Goal: Find specific page/section: Find specific page/section

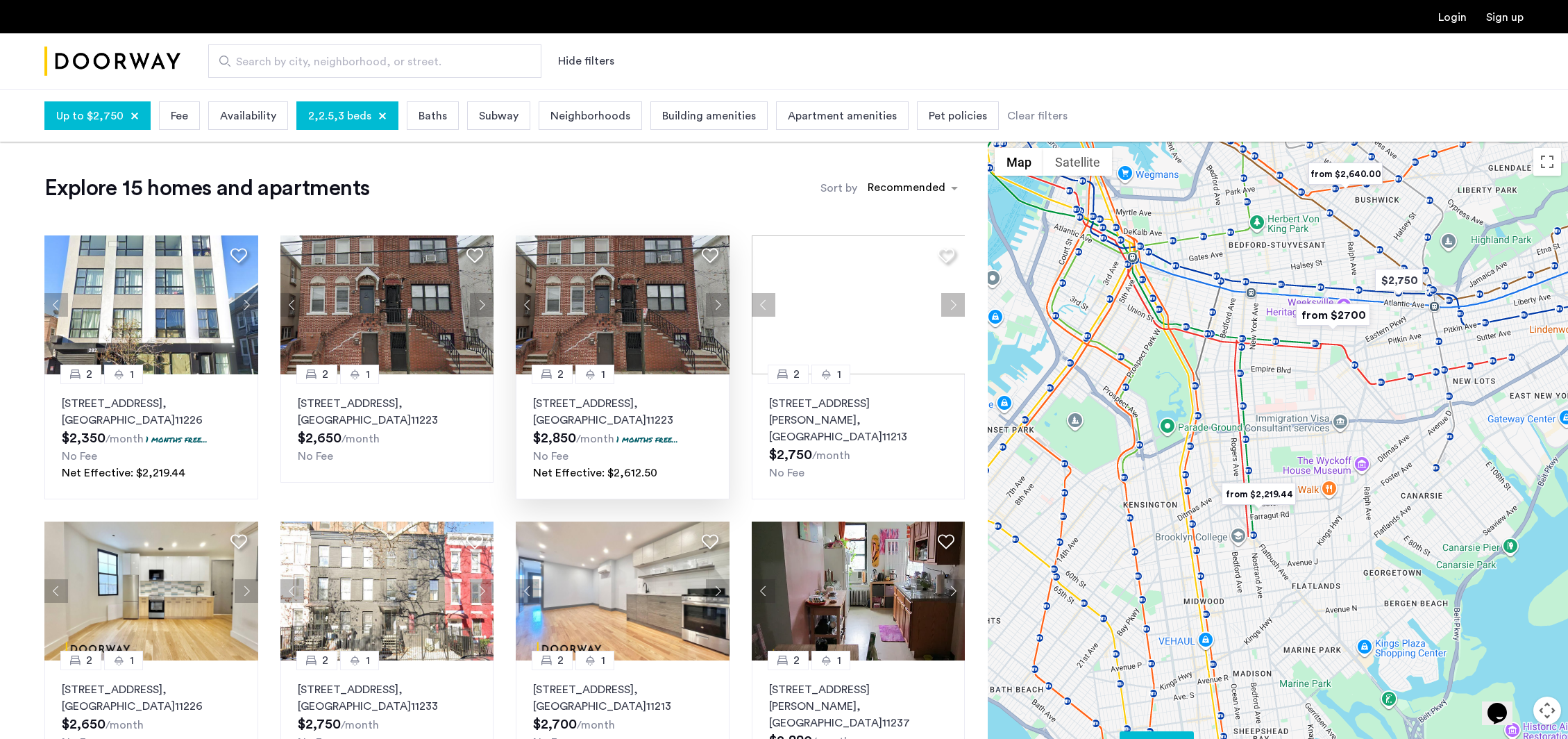
click at [586, 433] on sub "/month" at bounding box center [595, 439] width 38 height 11
click at [879, 69] on div "Search by city, neighborhood, or street. Hide filters" at bounding box center [851, 61] width 1343 height 33
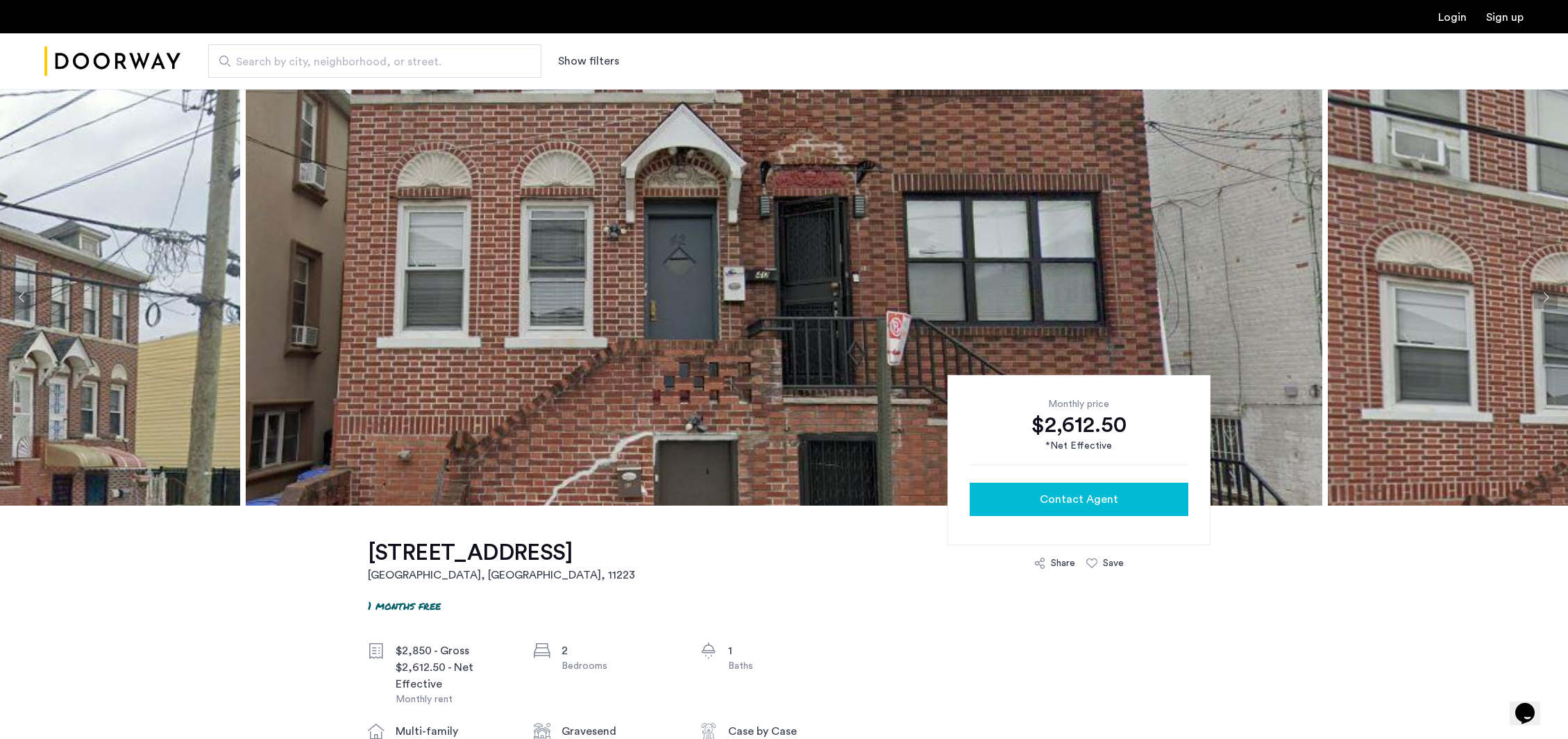
click at [1075, 502] on span "Contact Agent" at bounding box center [1079, 499] width 78 height 17
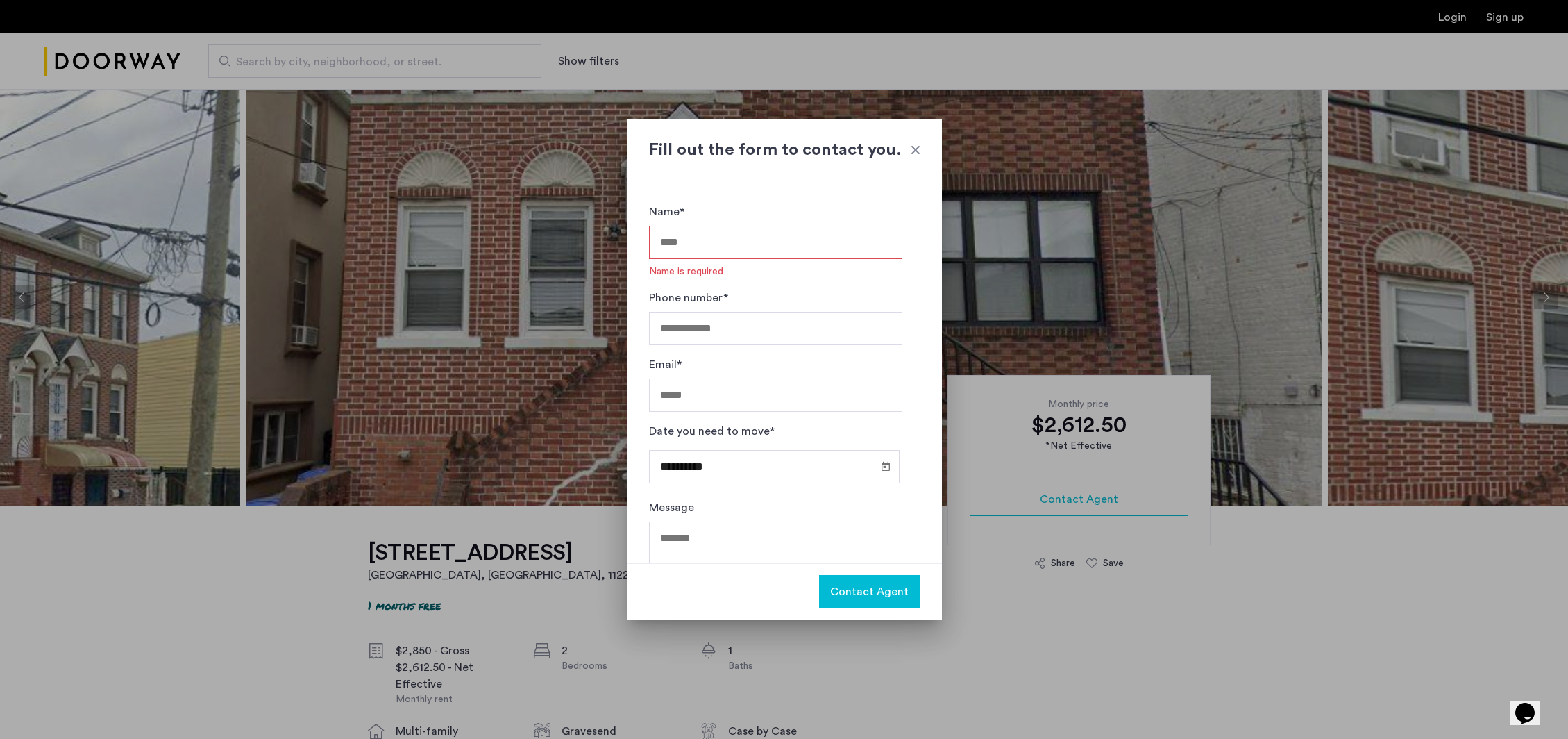
click at [917, 146] on div at bounding box center [916, 150] width 14 height 14
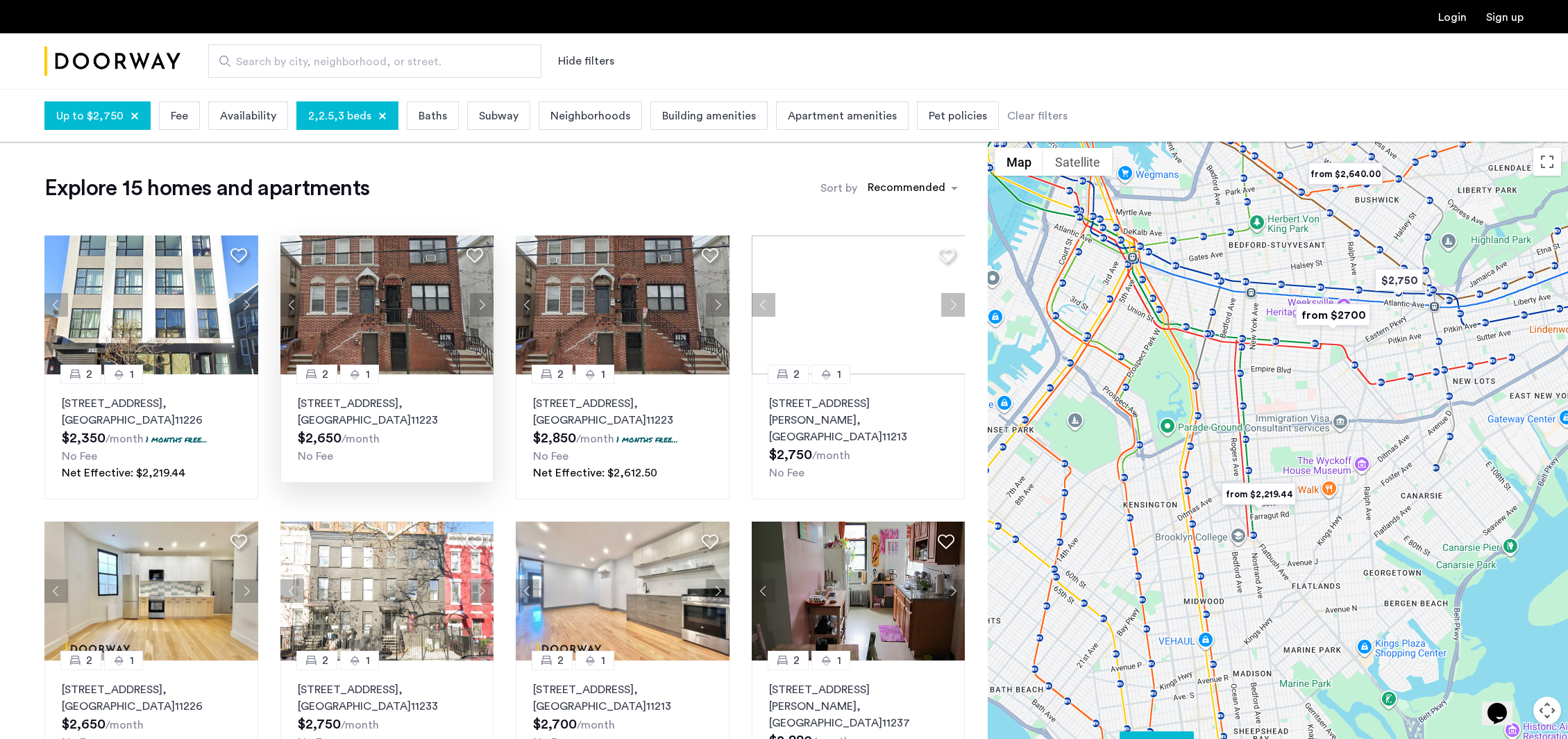
click at [367, 421] on p "[STREET_ADDRESS]" at bounding box center [387, 412] width 179 height 33
